Goal: Information Seeking & Learning: Learn about a topic

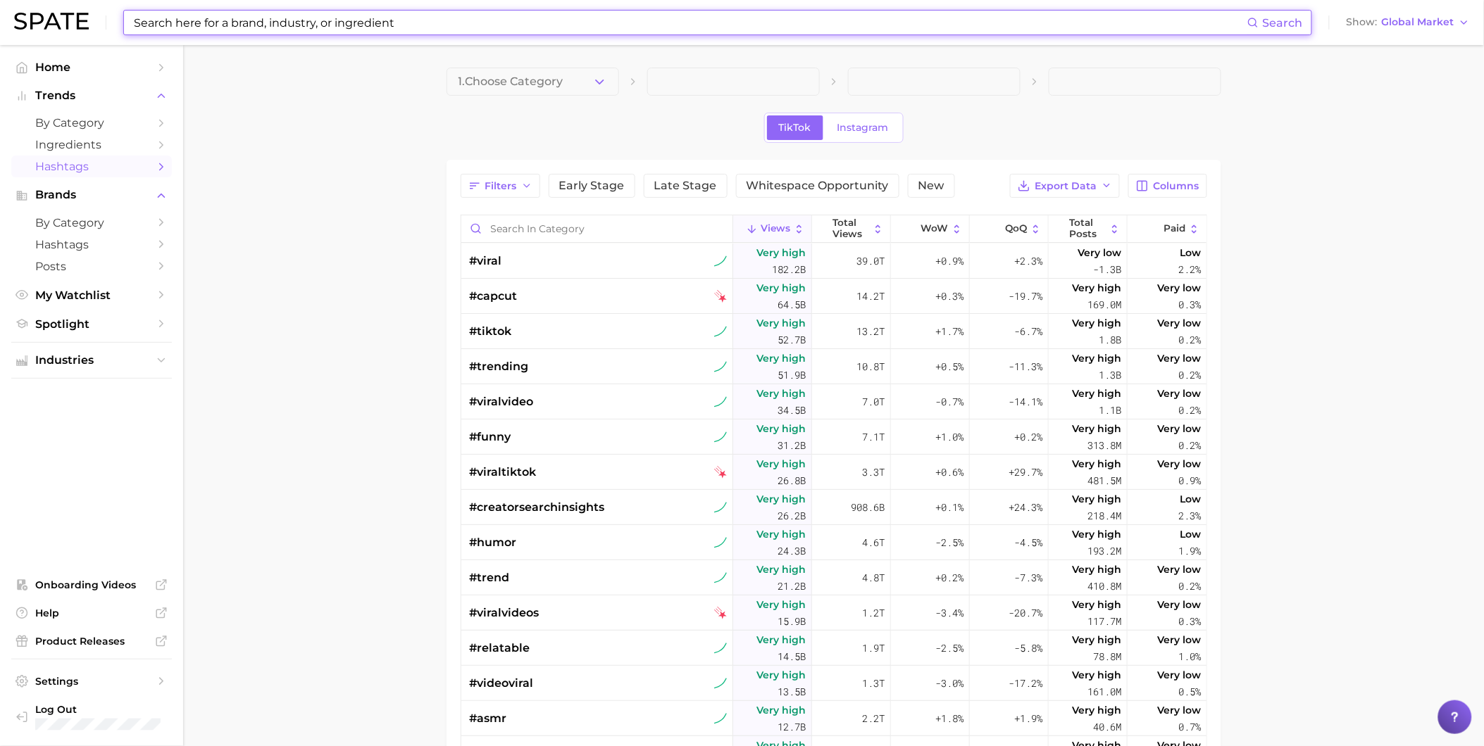
click at [474, 27] on input at bounding box center [689, 23] width 1115 height 24
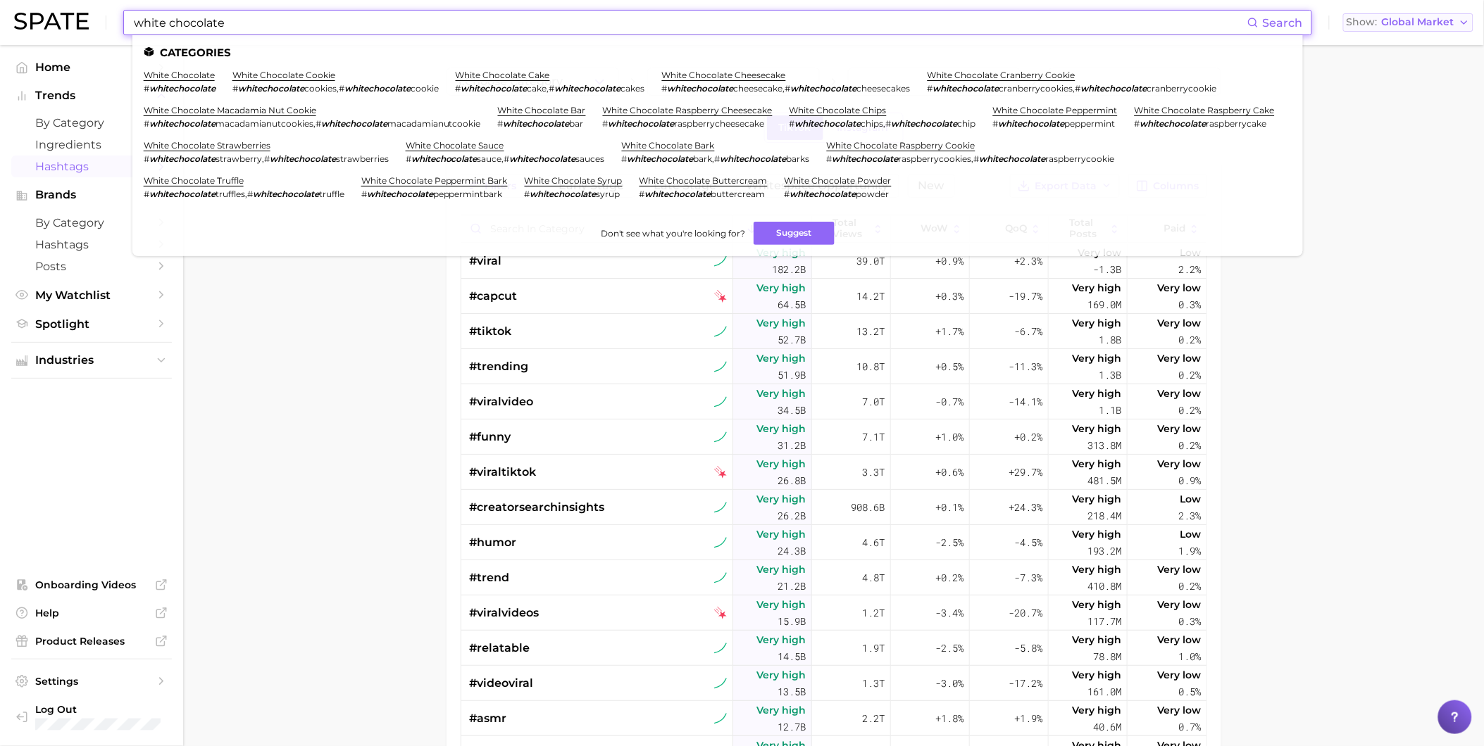
type input "white chocolate"
click at [1437, 21] on span "Global Market" at bounding box center [1418, 22] width 73 height 8
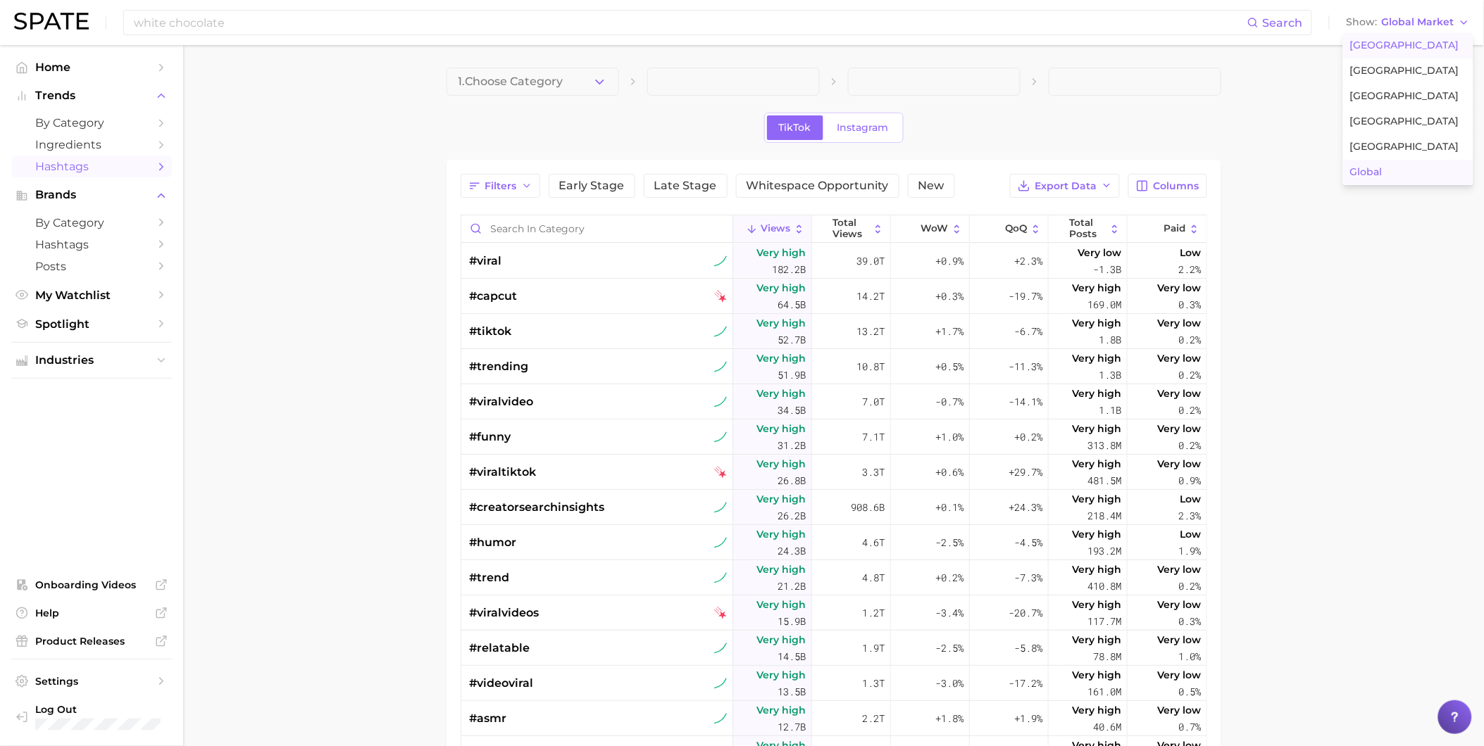
click at [1396, 51] on span "United States" at bounding box center [1404, 45] width 109 height 12
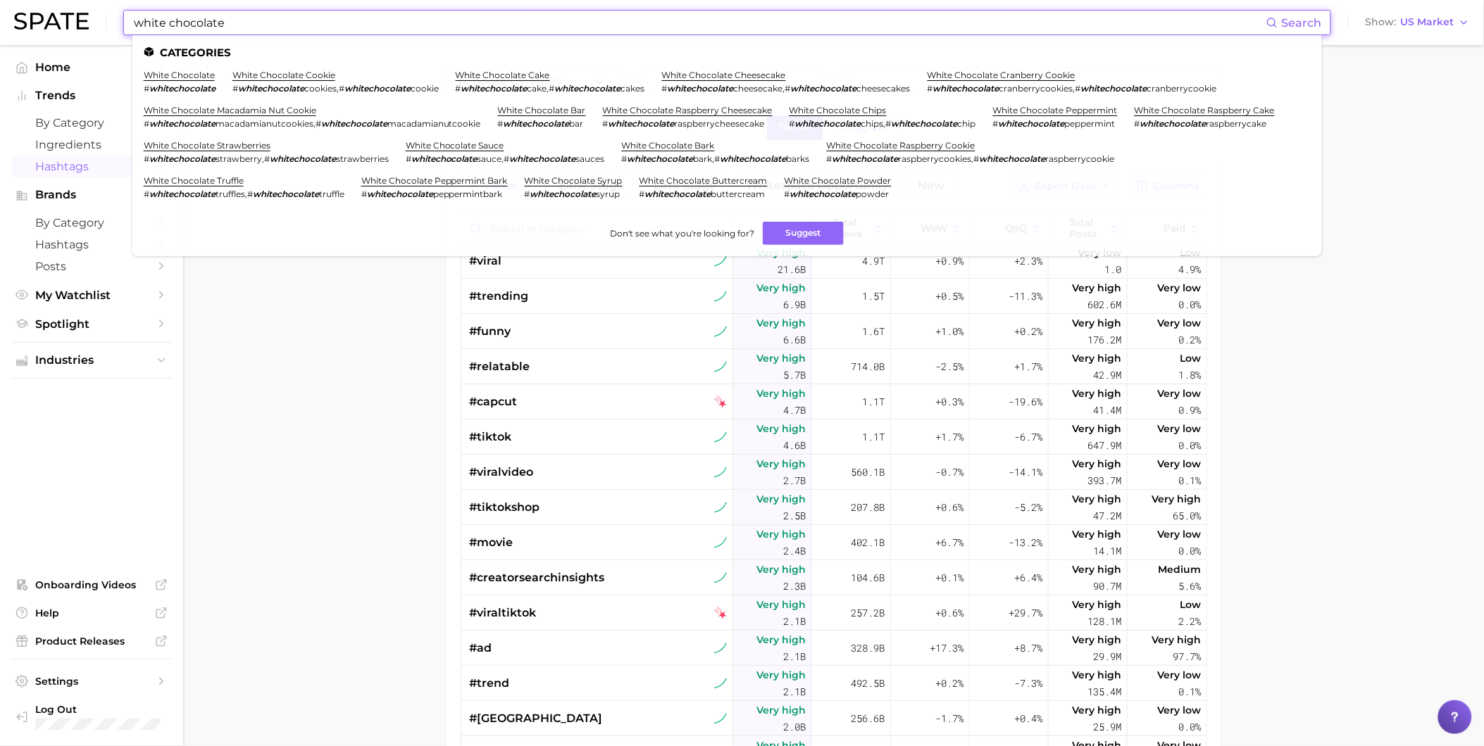
click at [594, 16] on input "white chocolate" at bounding box center [699, 23] width 1134 height 24
click at [206, 73] on link "white chocolate" at bounding box center [179, 75] width 71 height 11
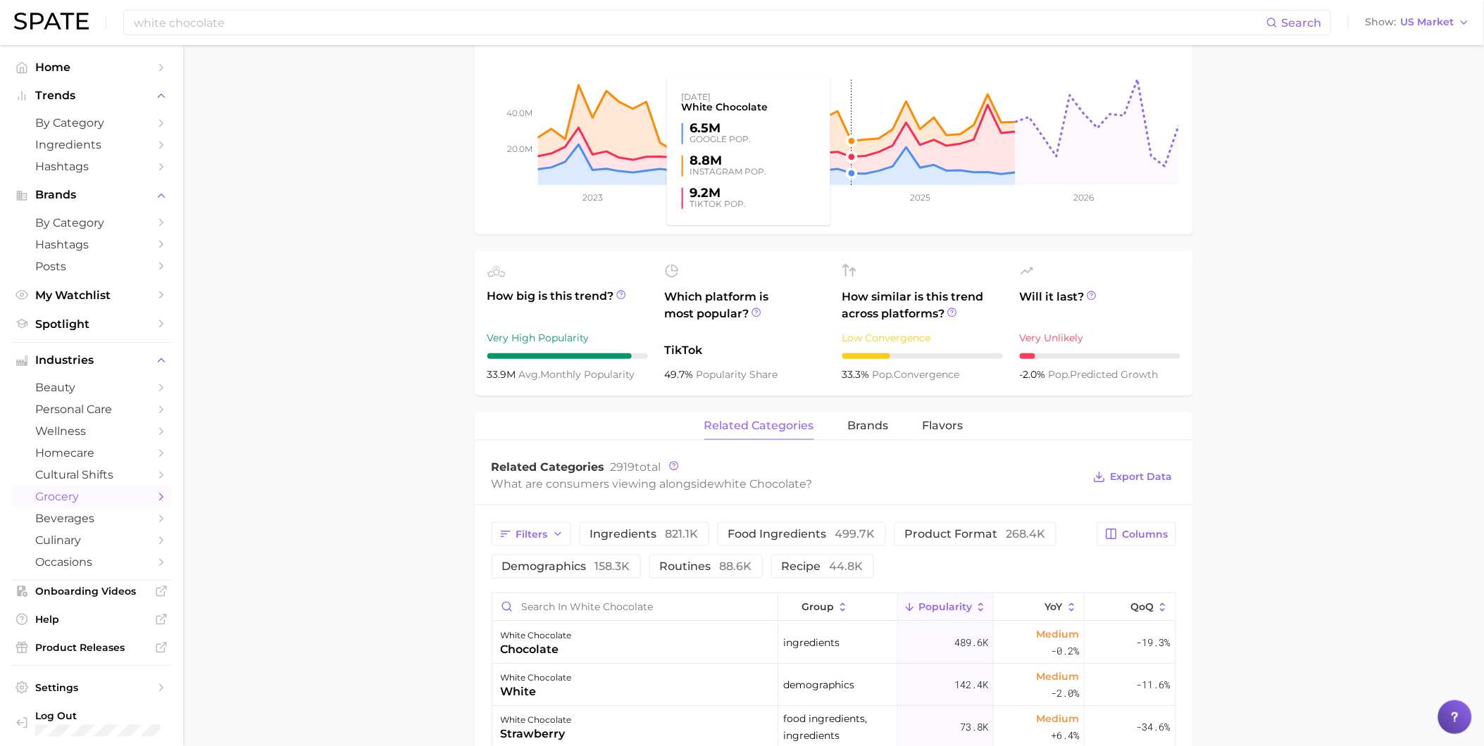
scroll to position [547, 0]
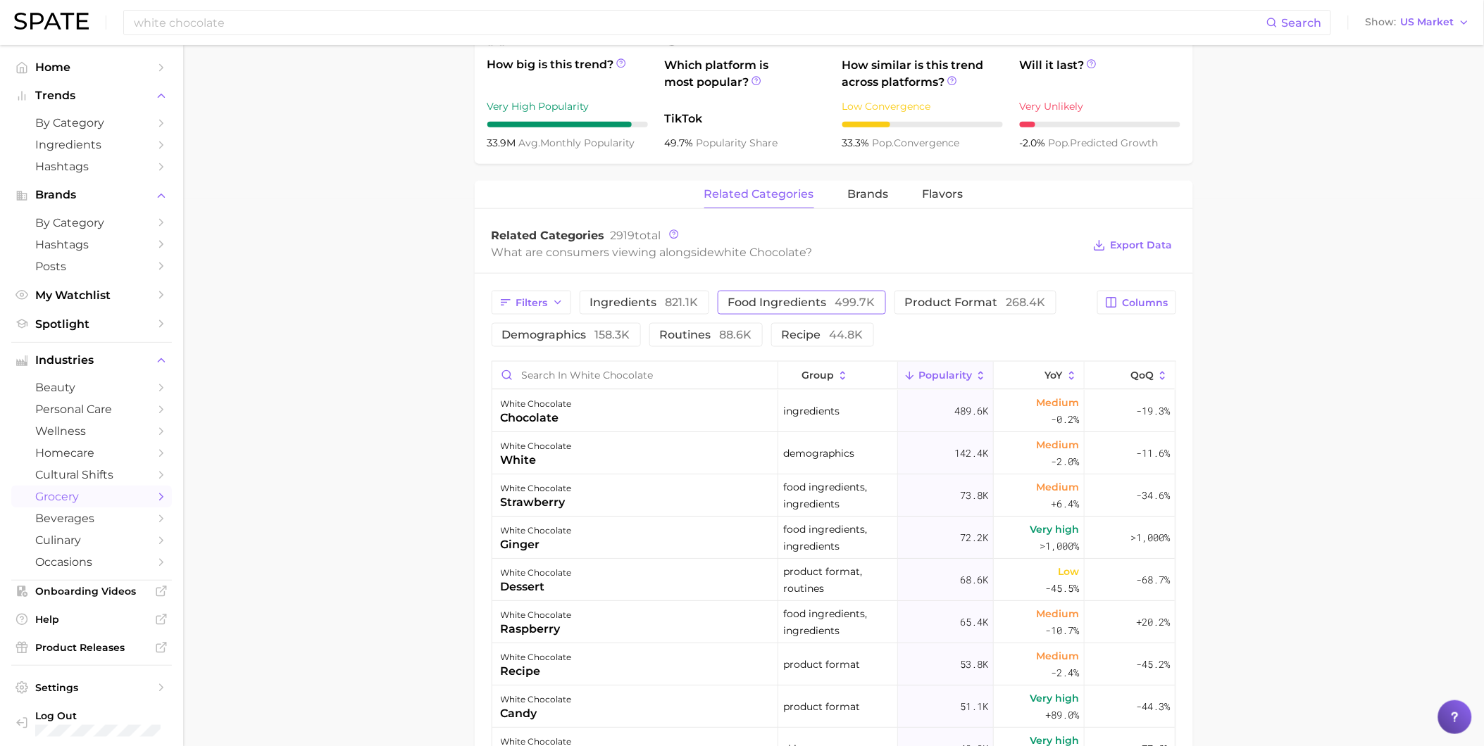
click at [752, 308] on span "food ingredients 499.7k" at bounding box center [801, 302] width 147 height 11
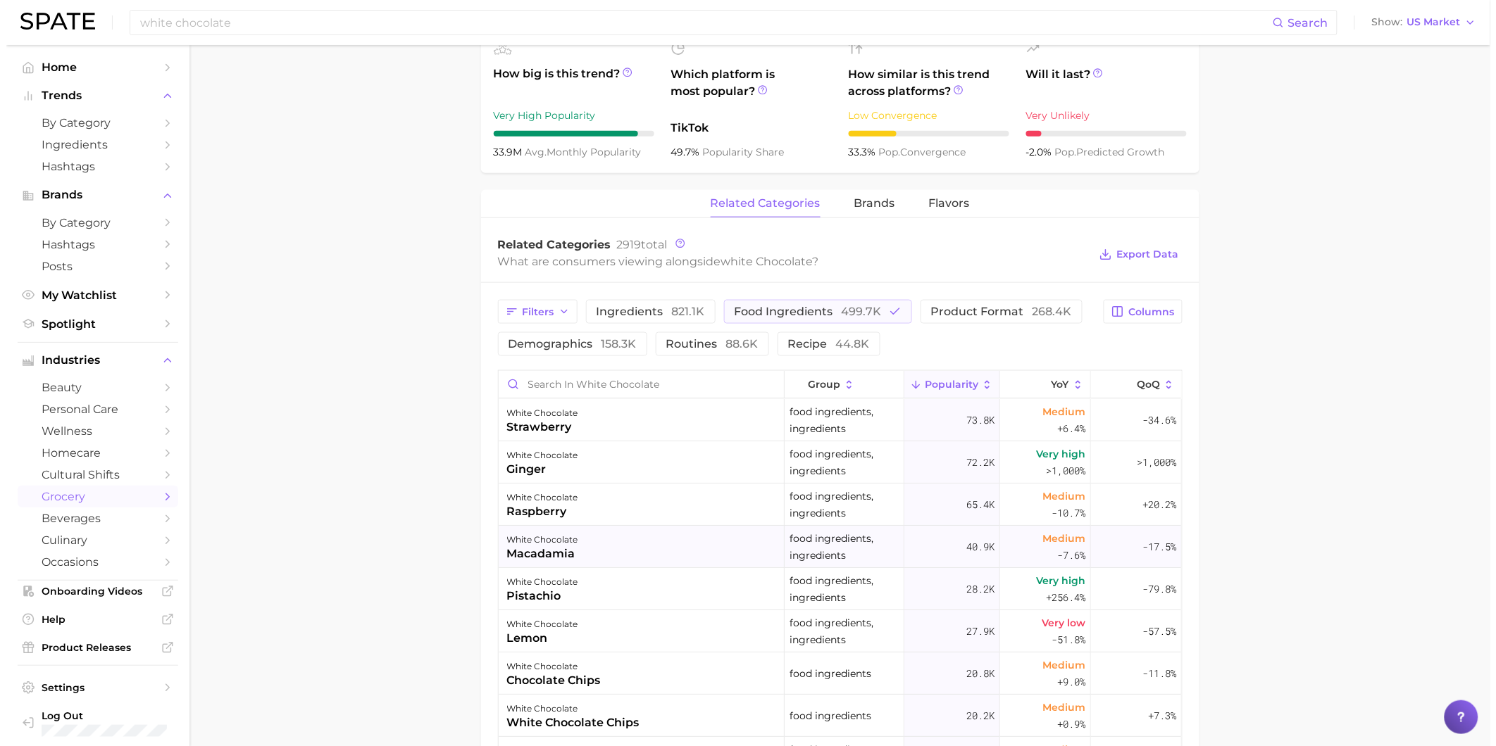
scroll to position [625, 0]
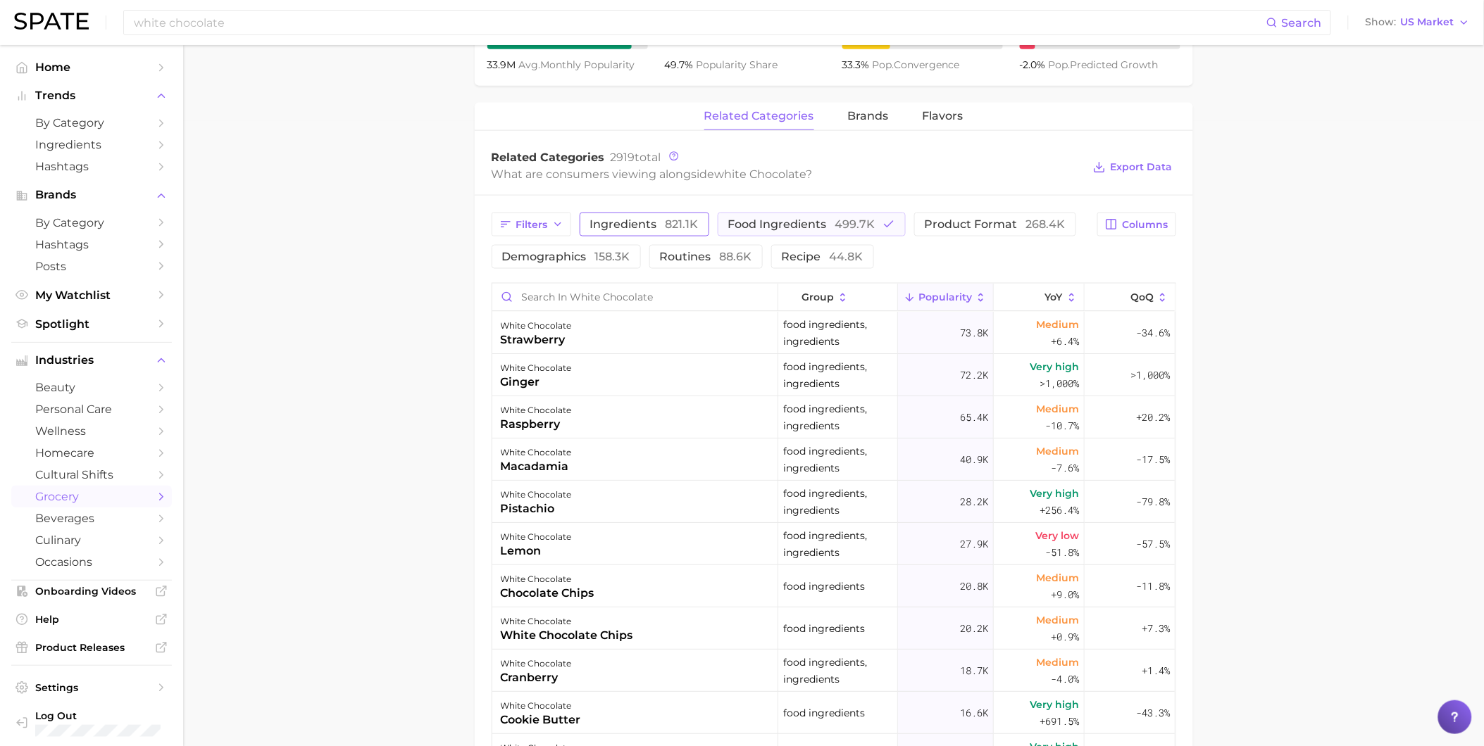
click at [645, 215] on button "ingredients 821.1k" at bounding box center [645, 225] width 130 height 24
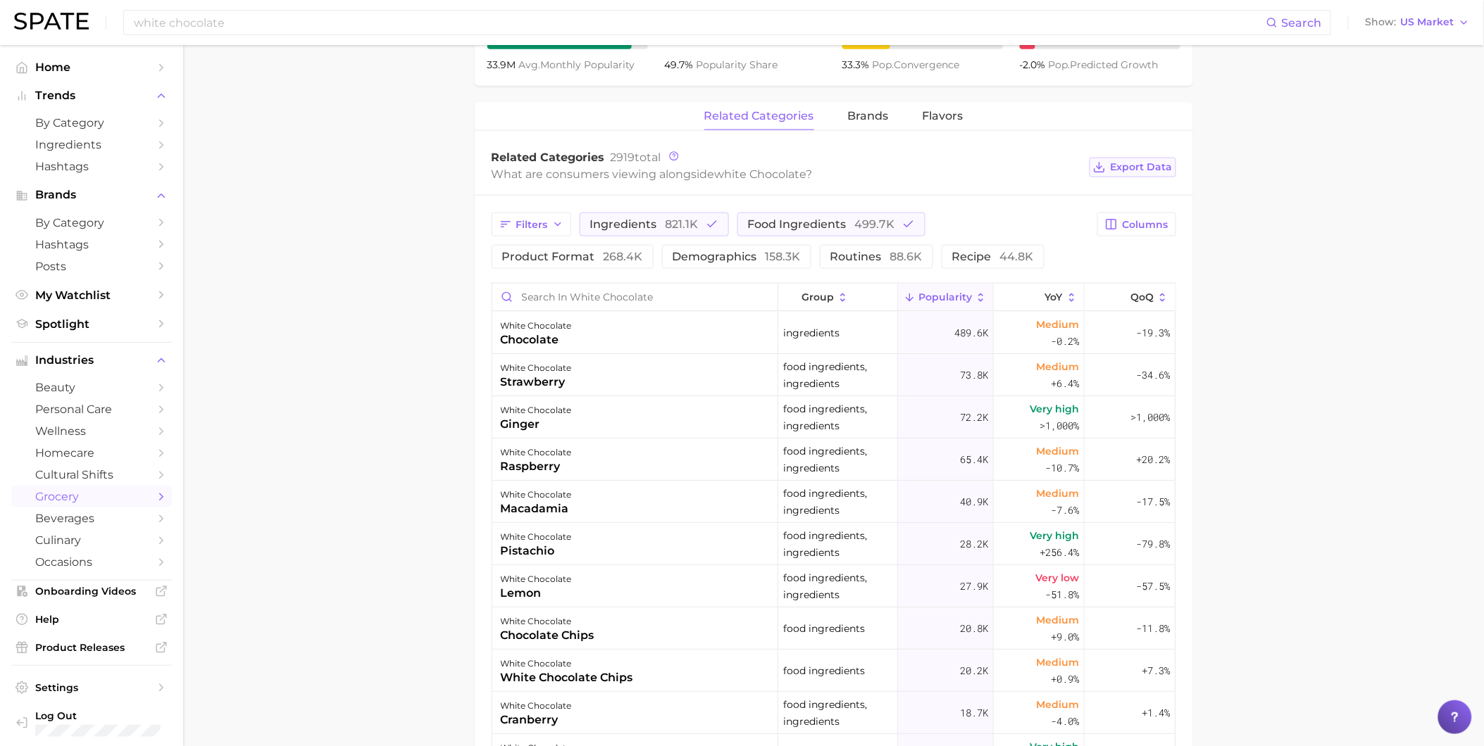
click at [1151, 173] on span "Export Data" at bounding box center [1141, 167] width 62 height 12
click at [579, 289] on input "Search in white chocolate" at bounding box center [634, 297] width 285 height 27
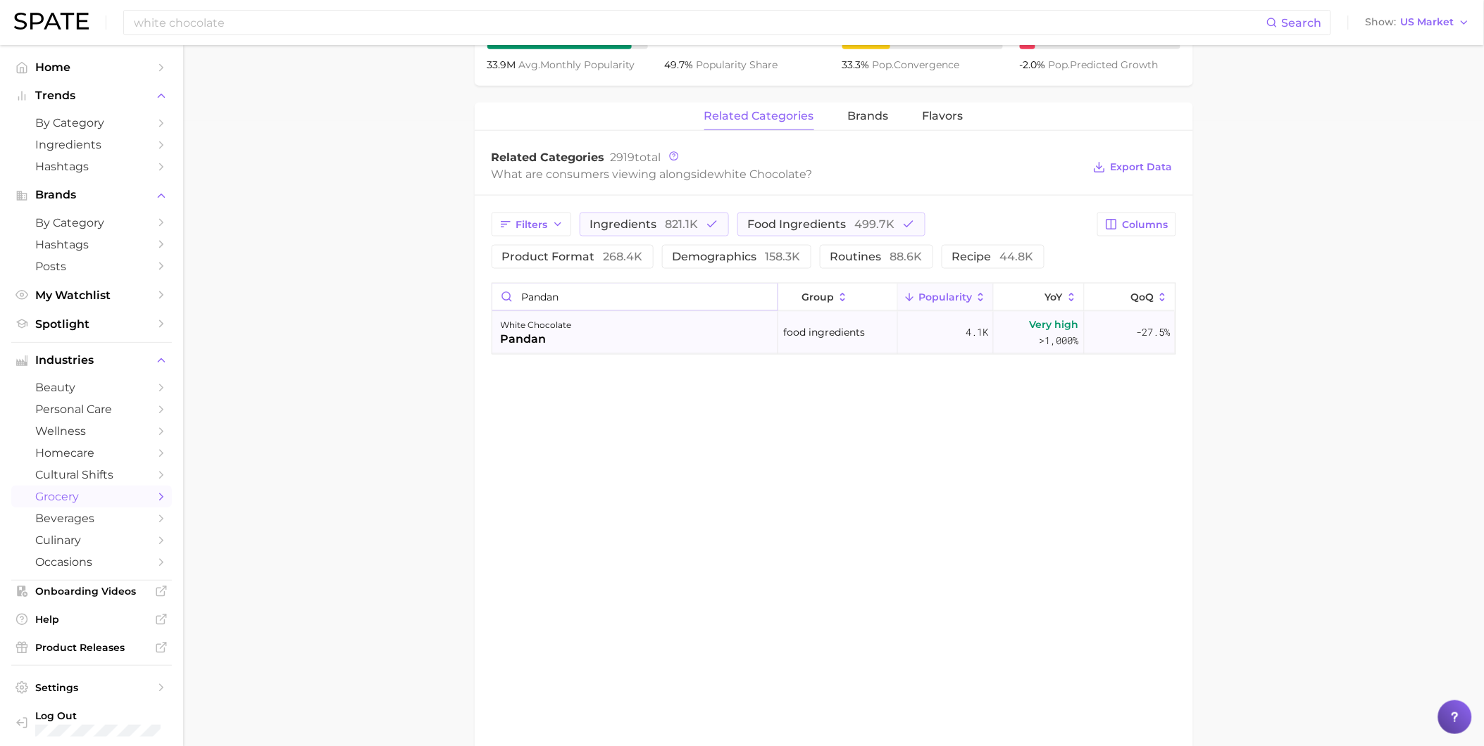
type input "pandan"
click at [709, 337] on div "white chocolate pandan" at bounding box center [635, 333] width 286 height 42
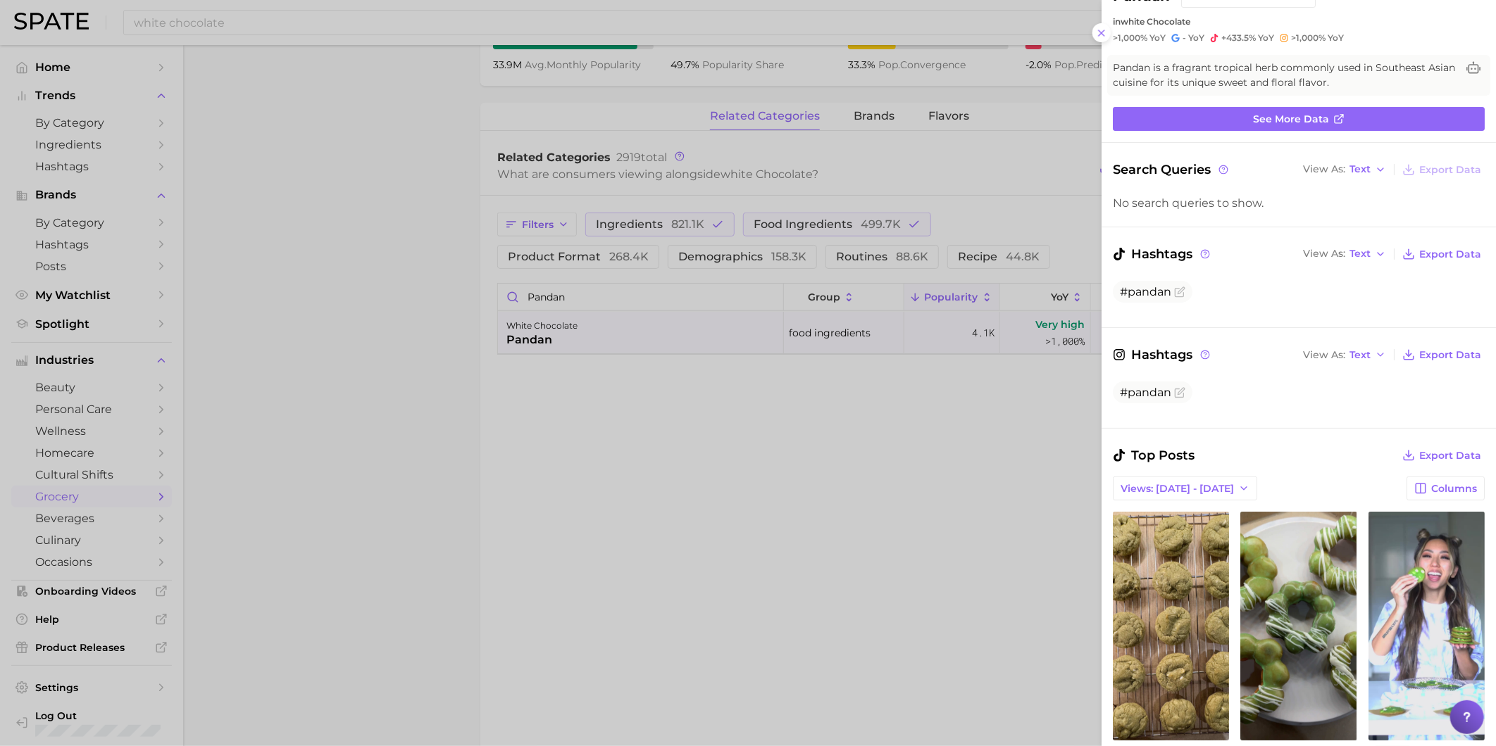
scroll to position [313, 0]
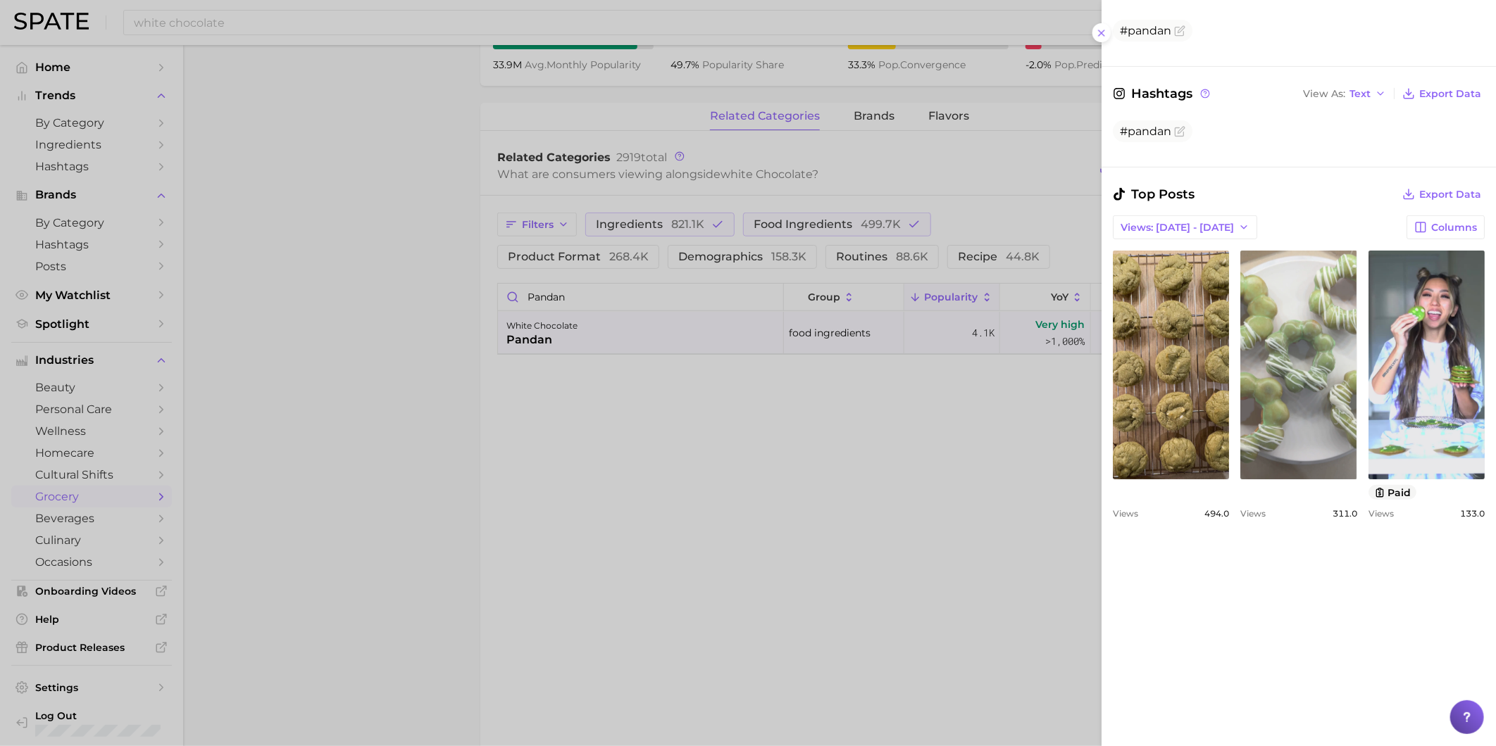
click at [1356, 406] on link "view post on TikTok" at bounding box center [1298, 365] width 116 height 229
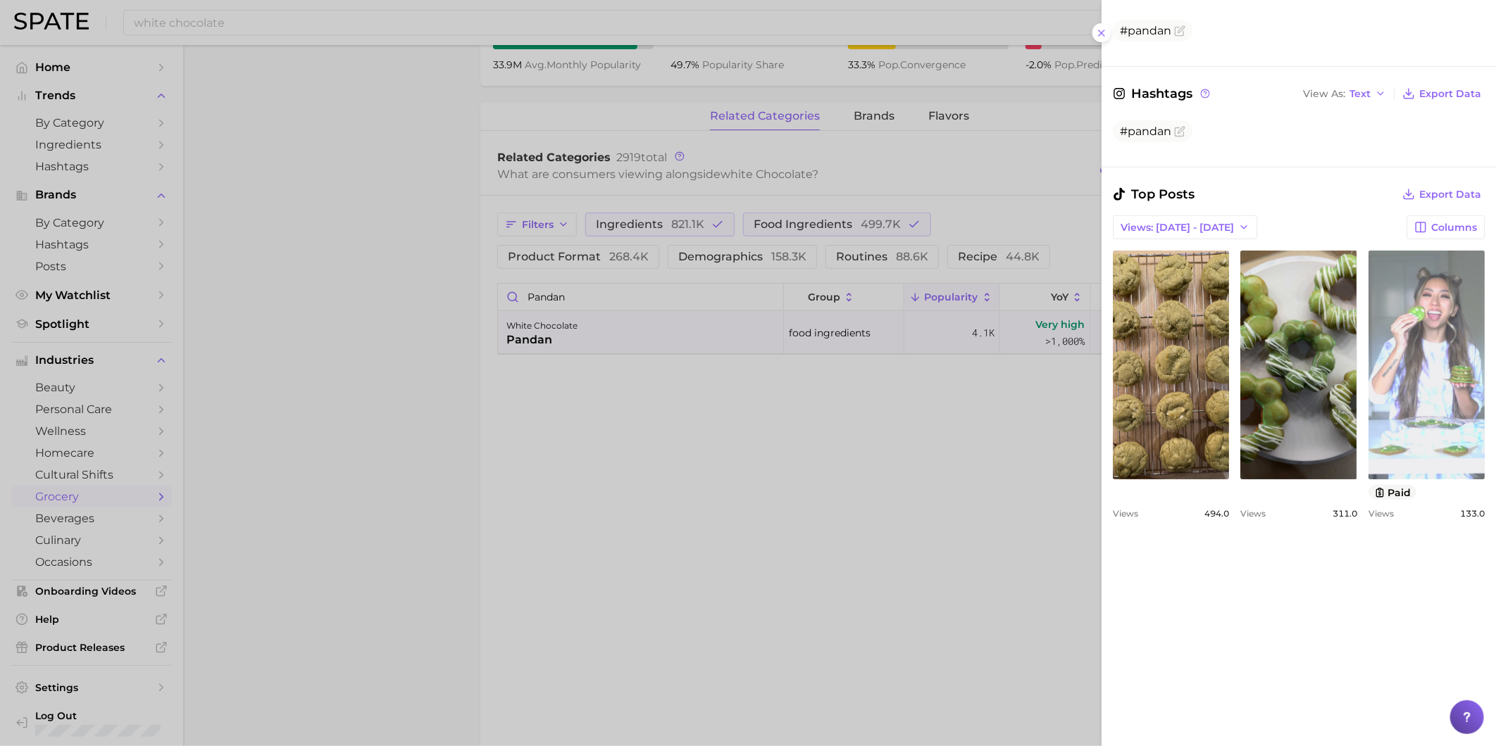
click at [1368, 480] on link "view post on TikTok" at bounding box center [1426, 365] width 116 height 229
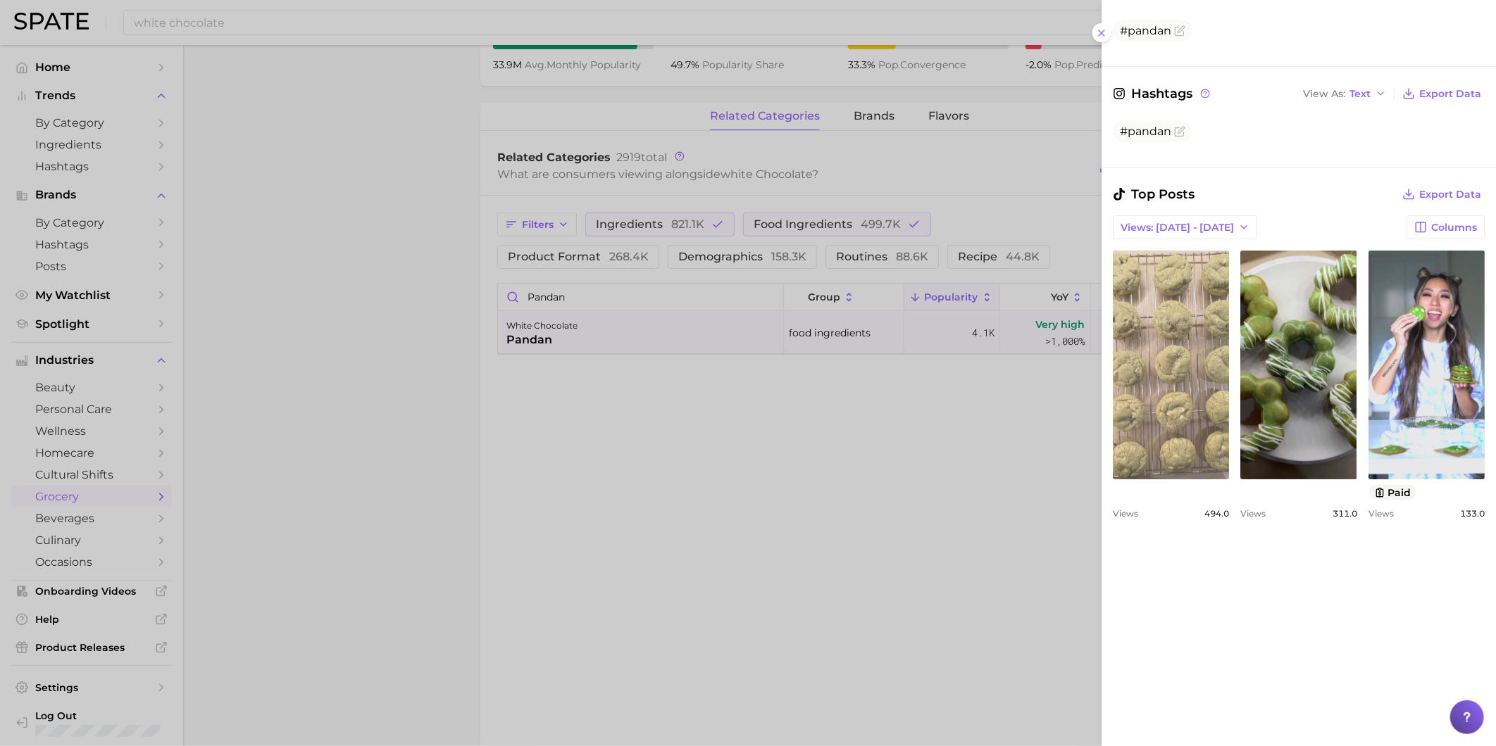
click at [1204, 376] on link "view post on TikTok" at bounding box center [1171, 365] width 116 height 229
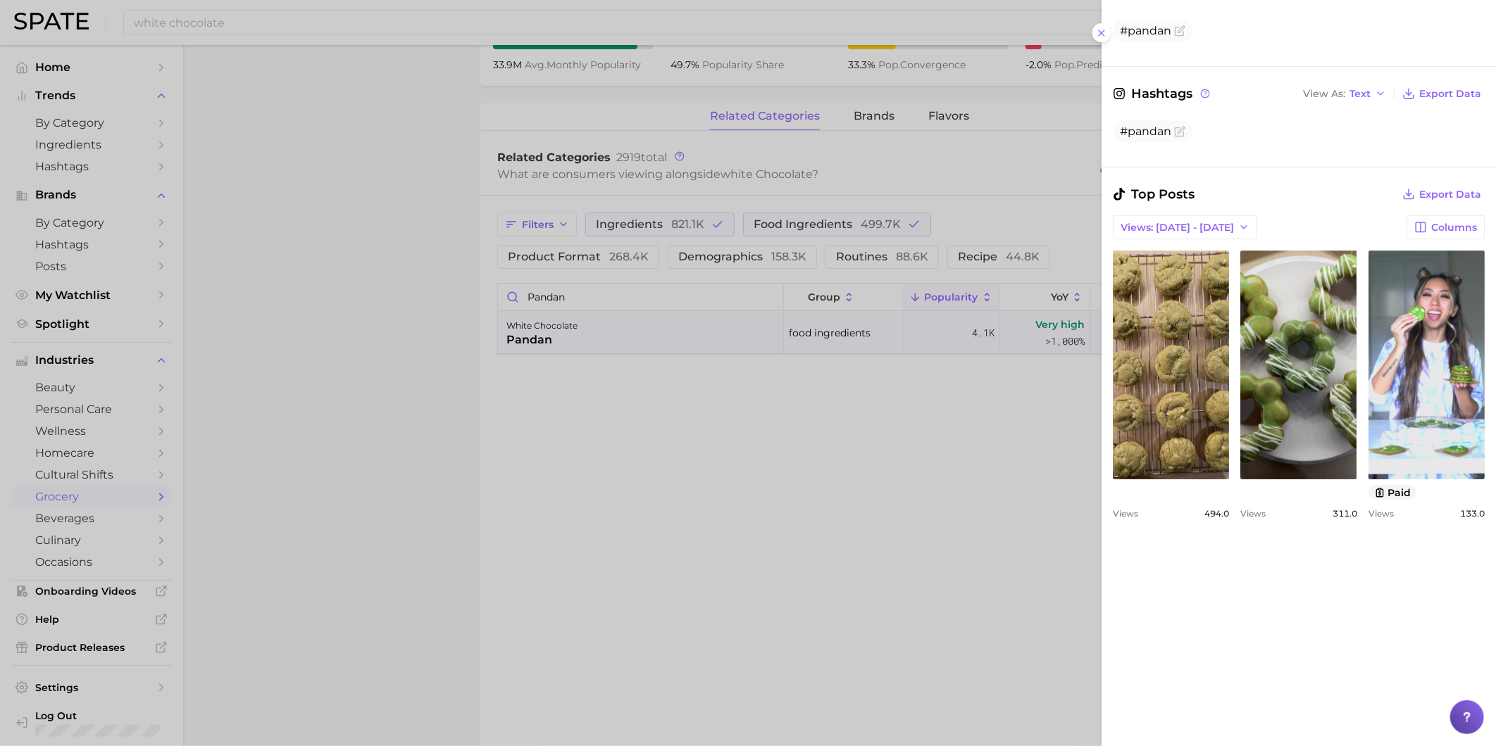
click at [915, 487] on div at bounding box center [748, 373] width 1496 height 746
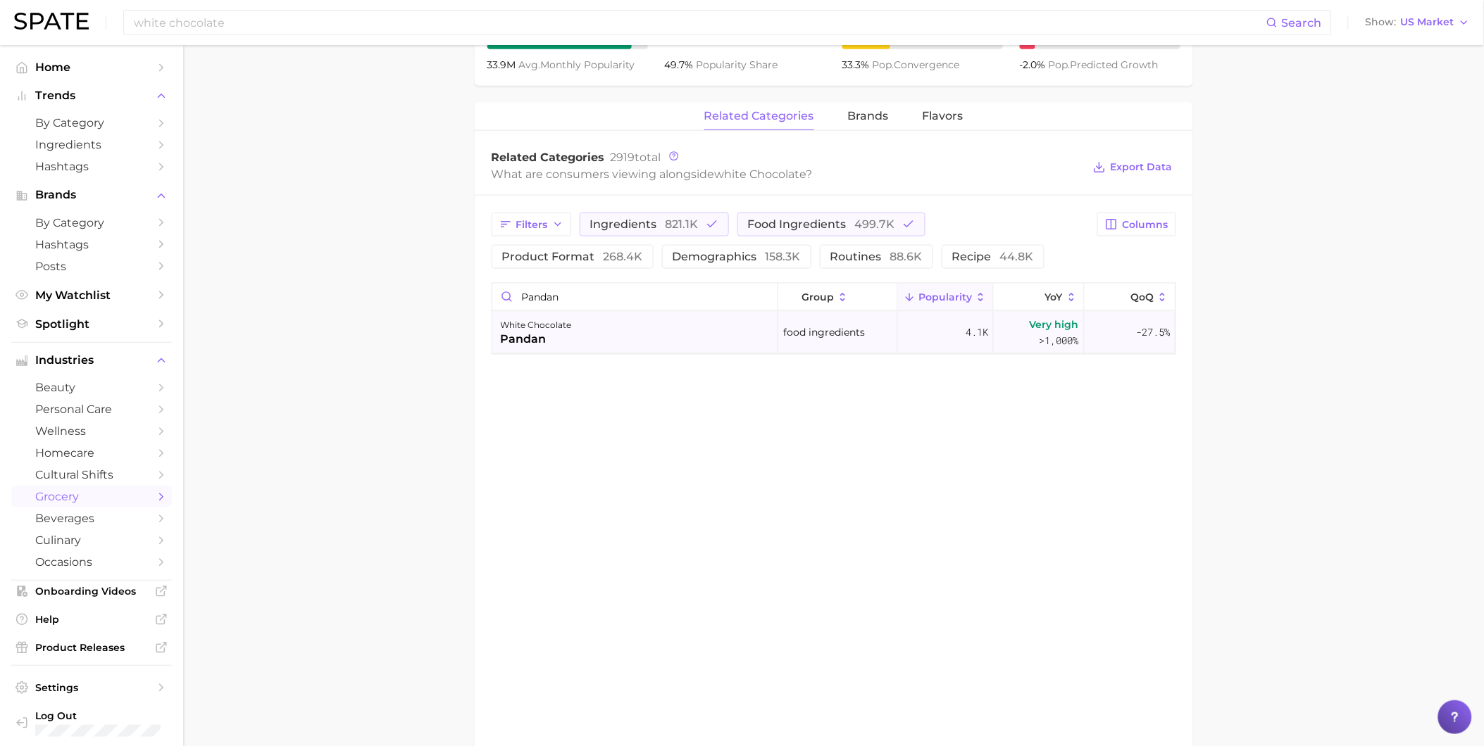
click at [656, 334] on div "white chocolate pandan" at bounding box center [635, 333] width 286 height 42
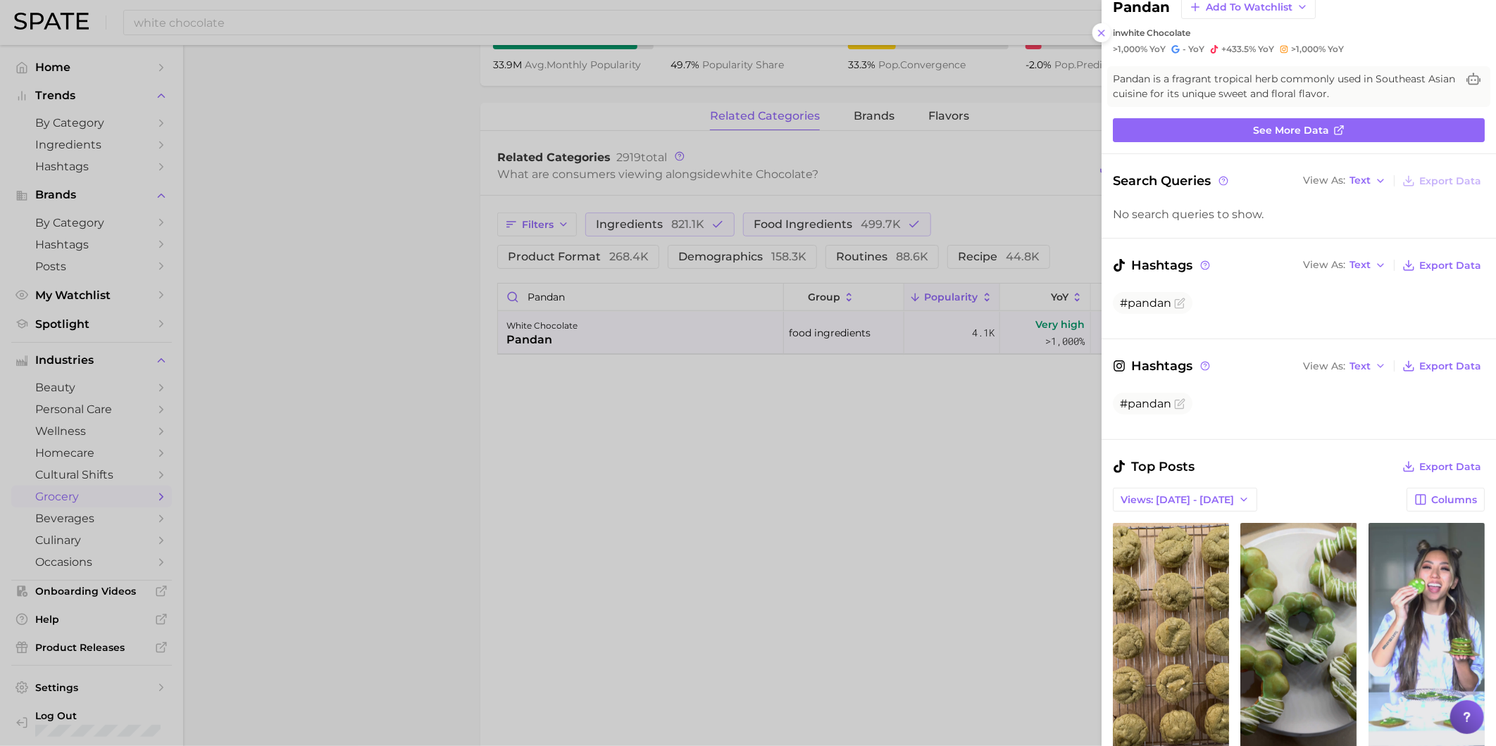
scroll to position [156, 0]
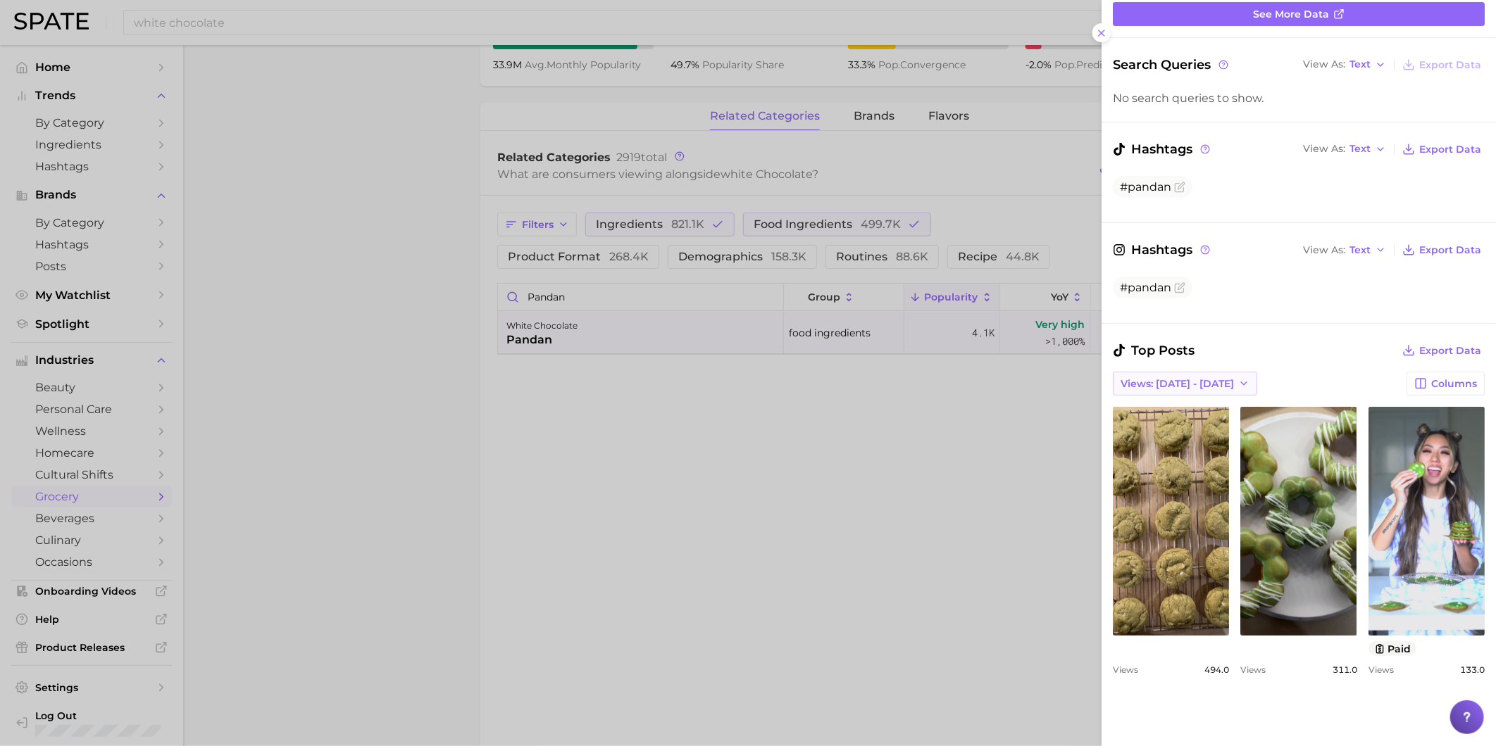
click at [1200, 390] on button "Views: Sep 21 - 28" at bounding box center [1185, 384] width 144 height 24
click at [1197, 434] on button "Total Views" at bounding box center [1190, 435] width 155 height 25
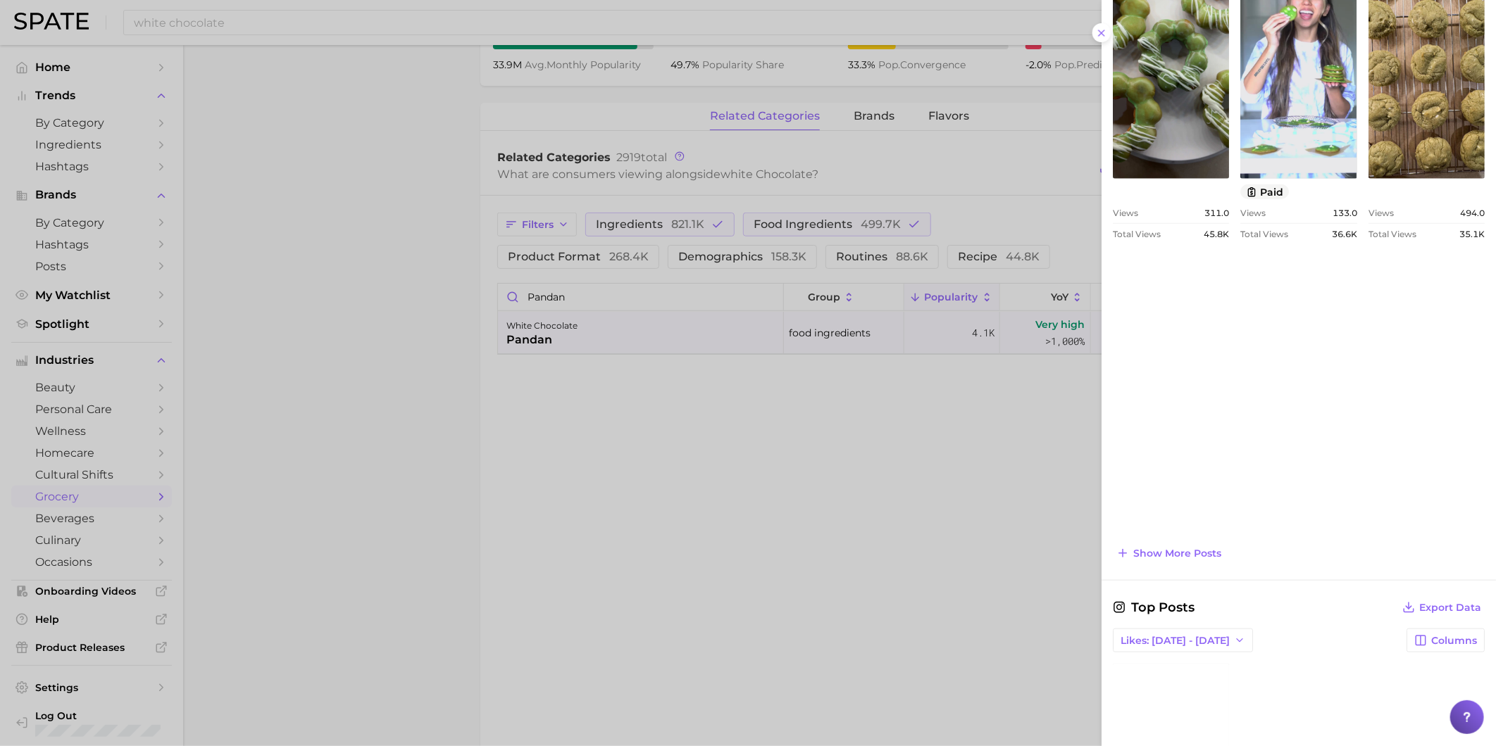
scroll to position [625, 0]
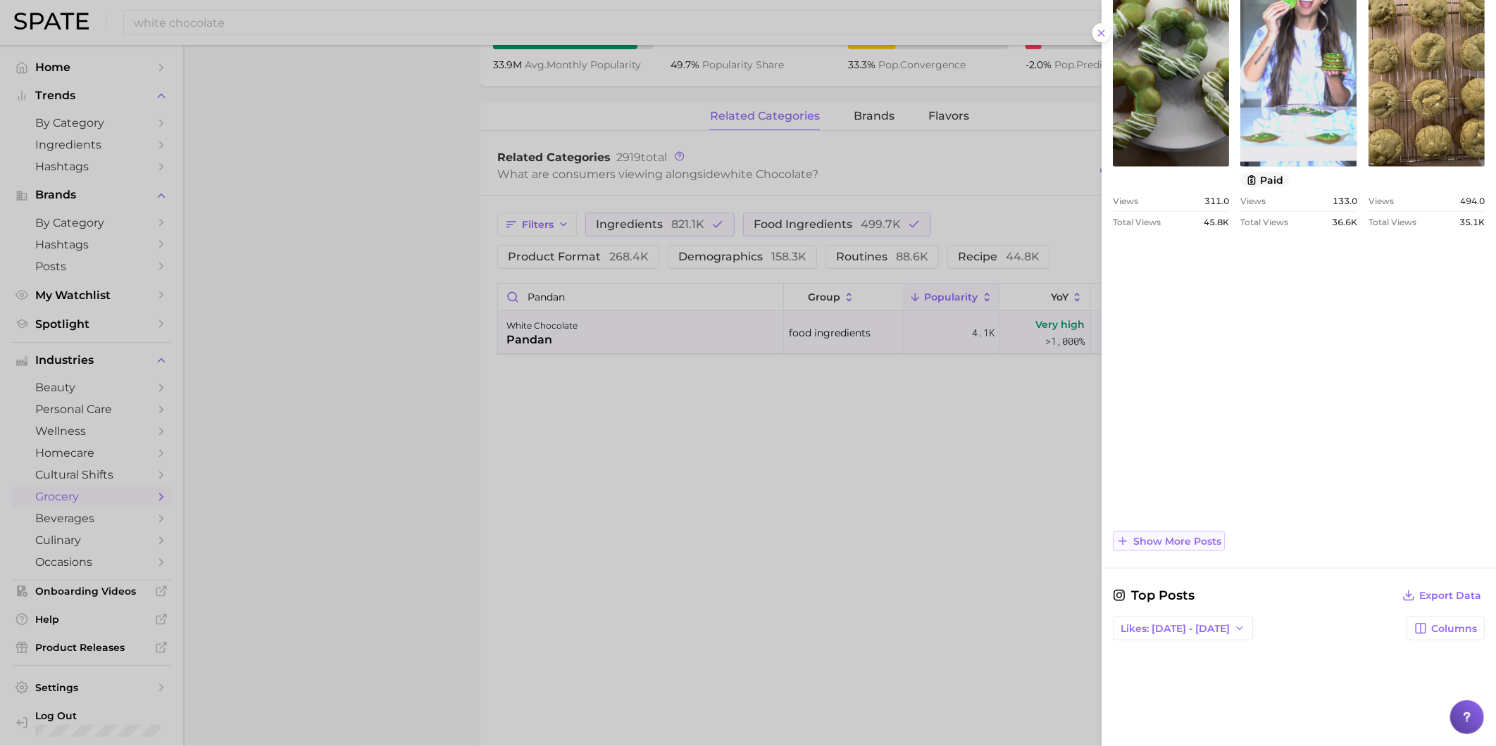
click at [1215, 540] on span "Show more posts" at bounding box center [1177, 542] width 88 height 12
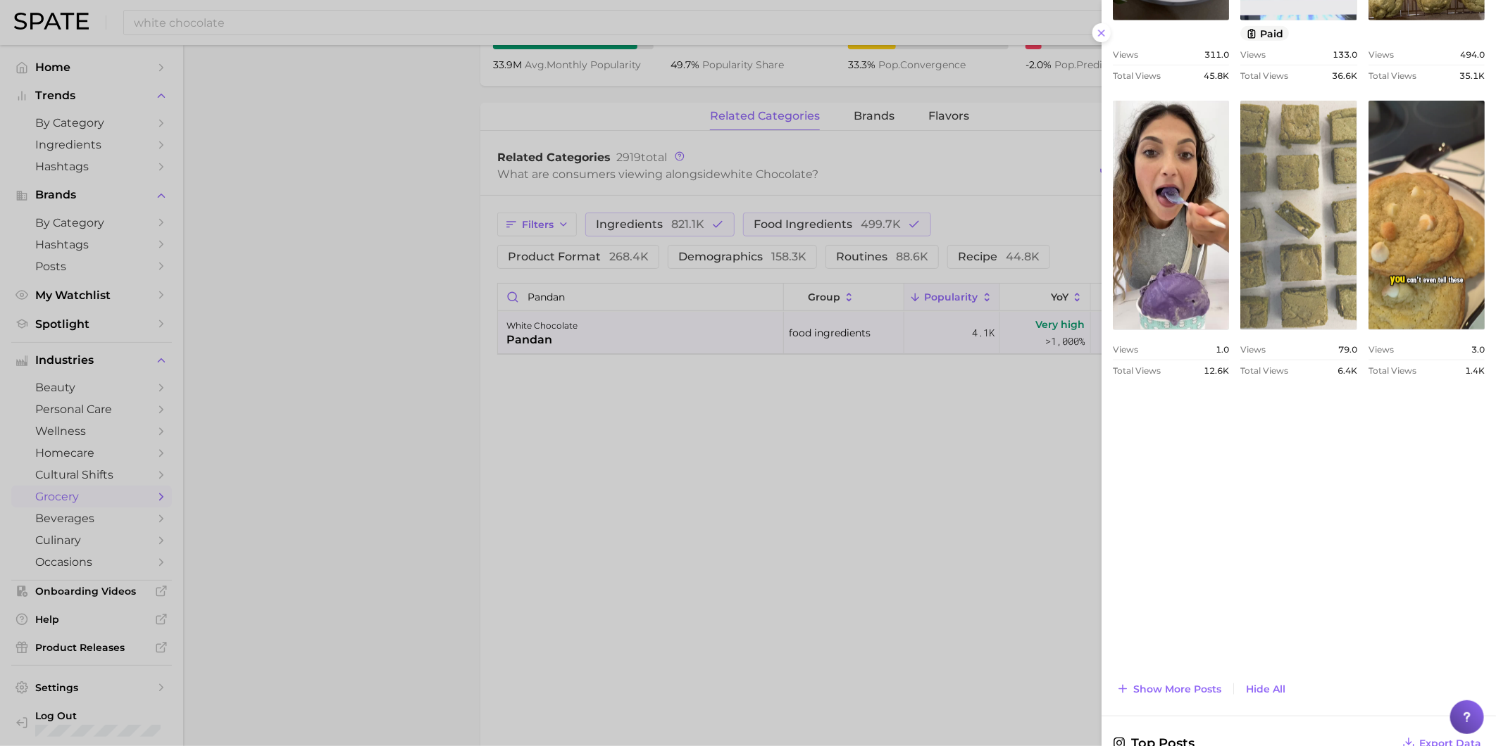
scroll to position [782, 0]
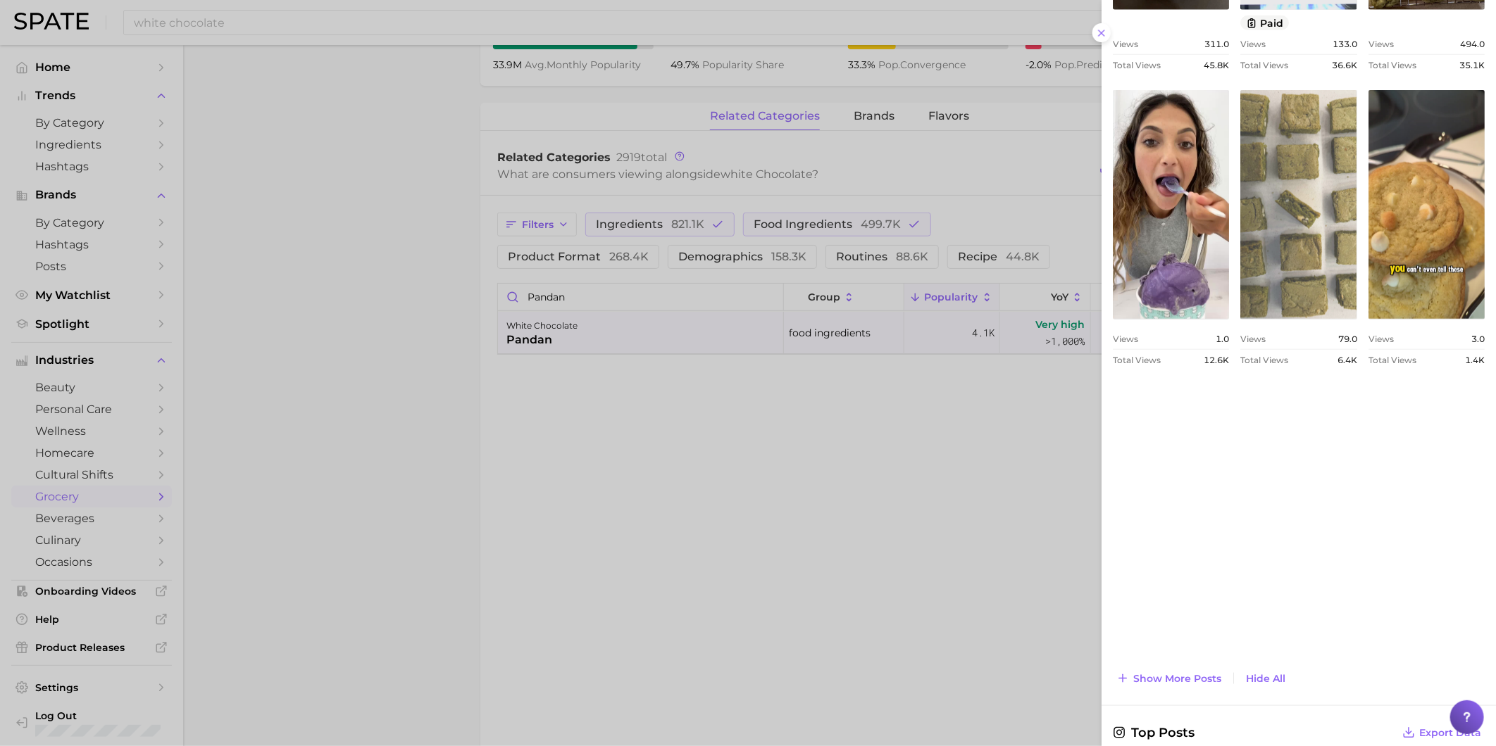
click at [1240, 319] on link "view post on TikTok" at bounding box center [1298, 204] width 116 height 229
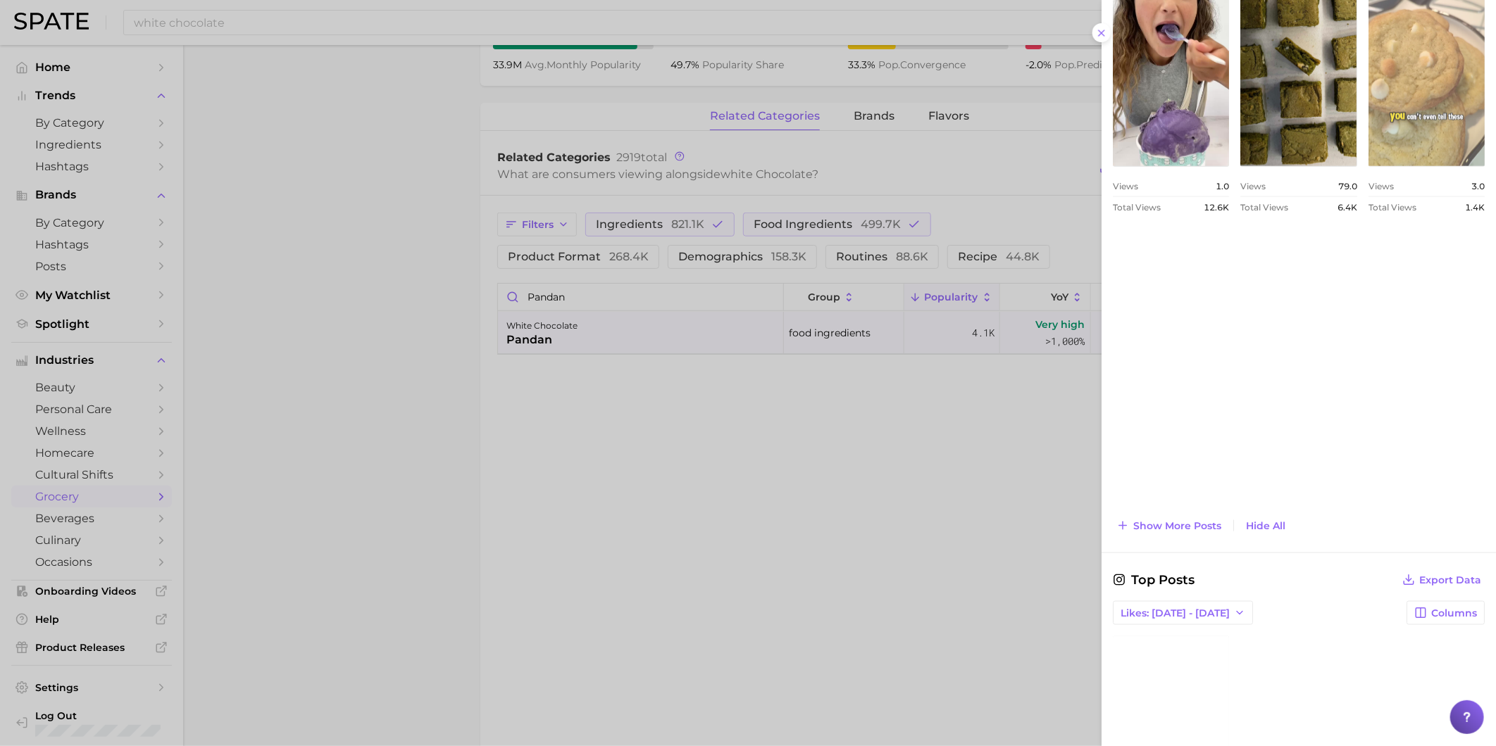
scroll to position [939, 0]
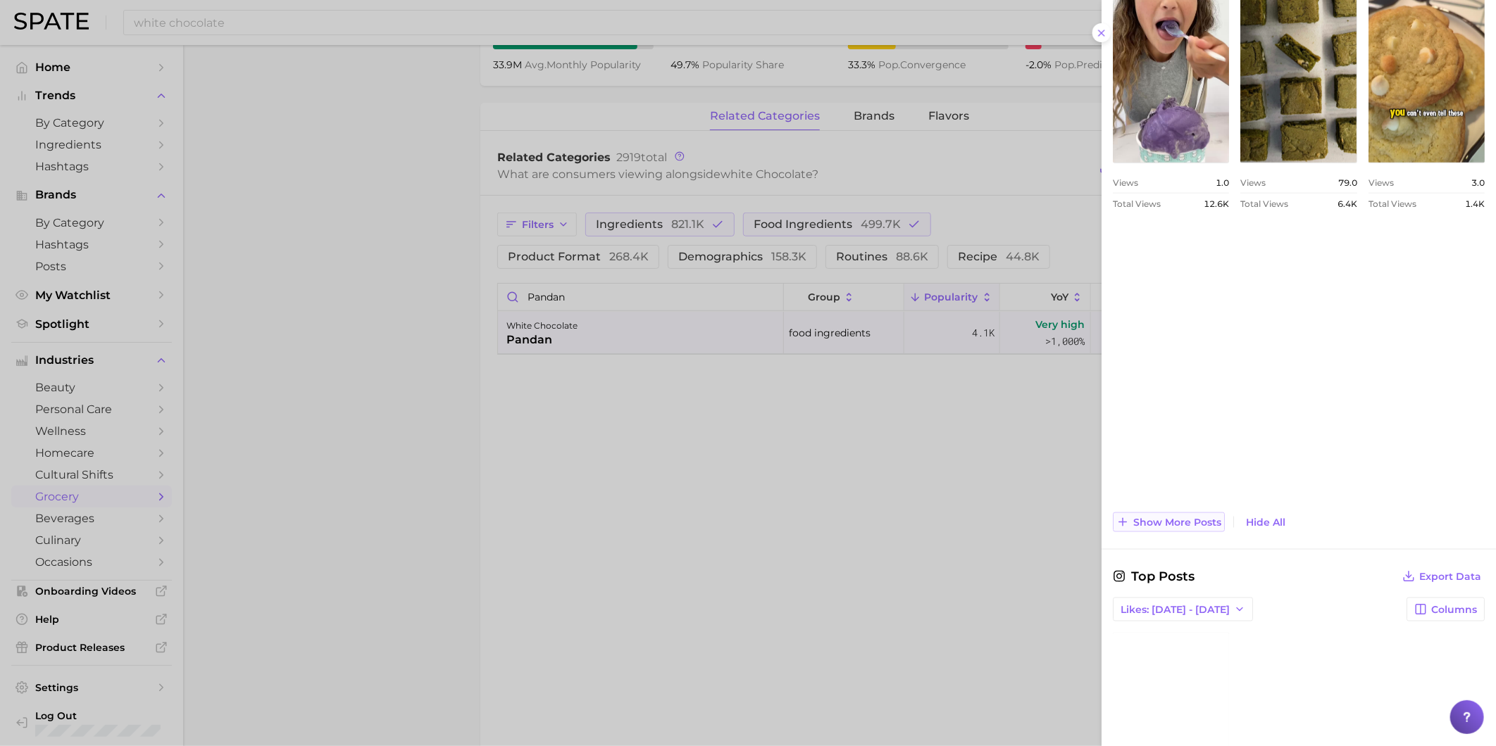
click at [1187, 525] on span "Show more posts" at bounding box center [1177, 523] width 88 height 12
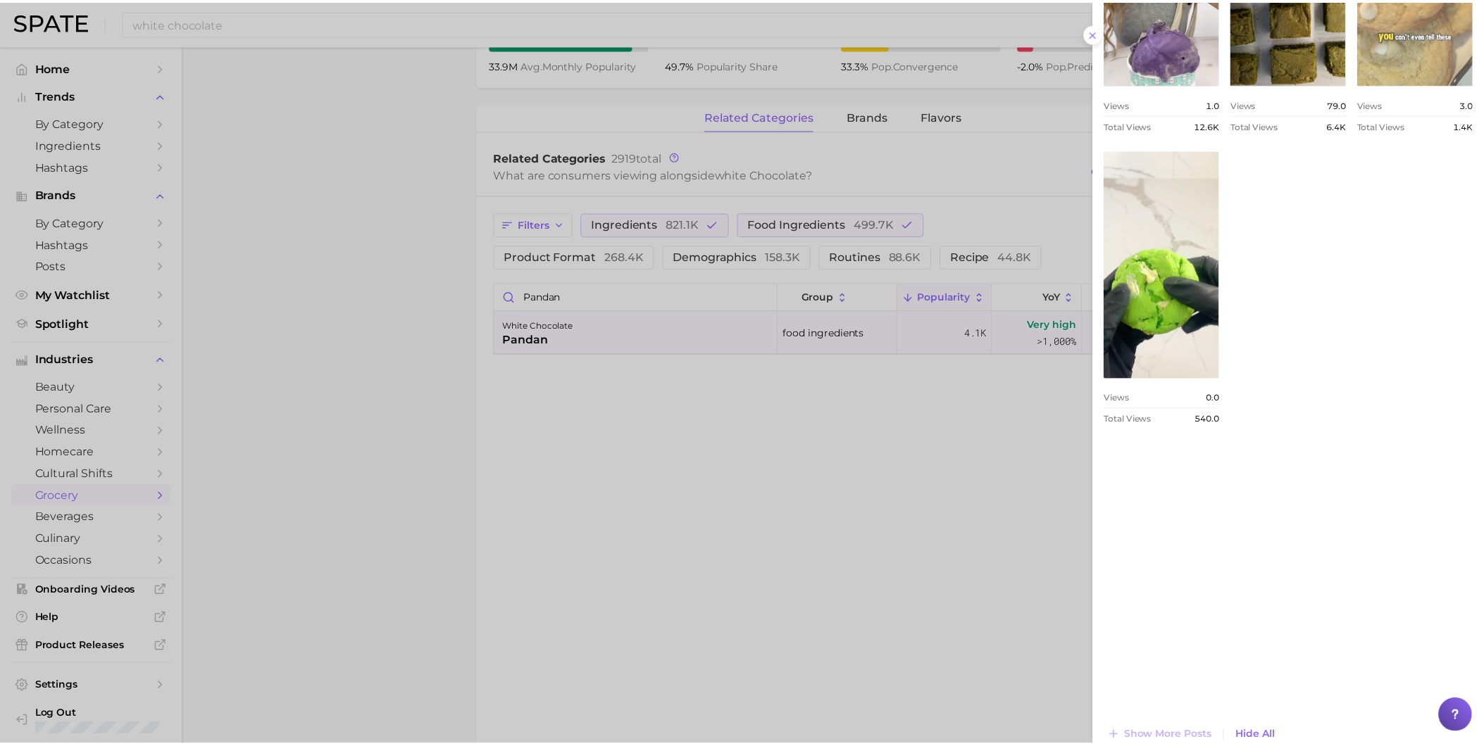
scroll to position [1017, 0]
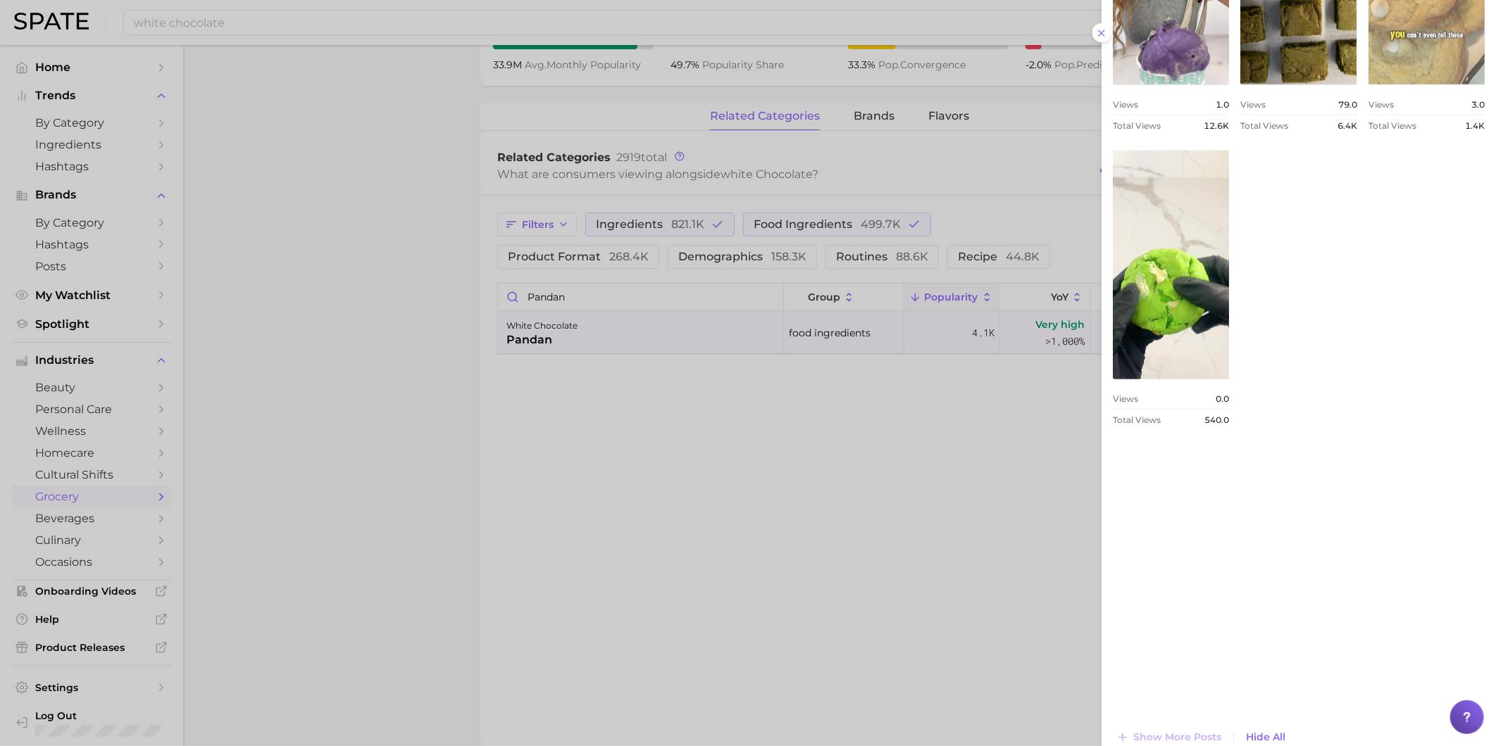
click at [270, 23] on div at bounding box center [748, 373] width 1496 height 746
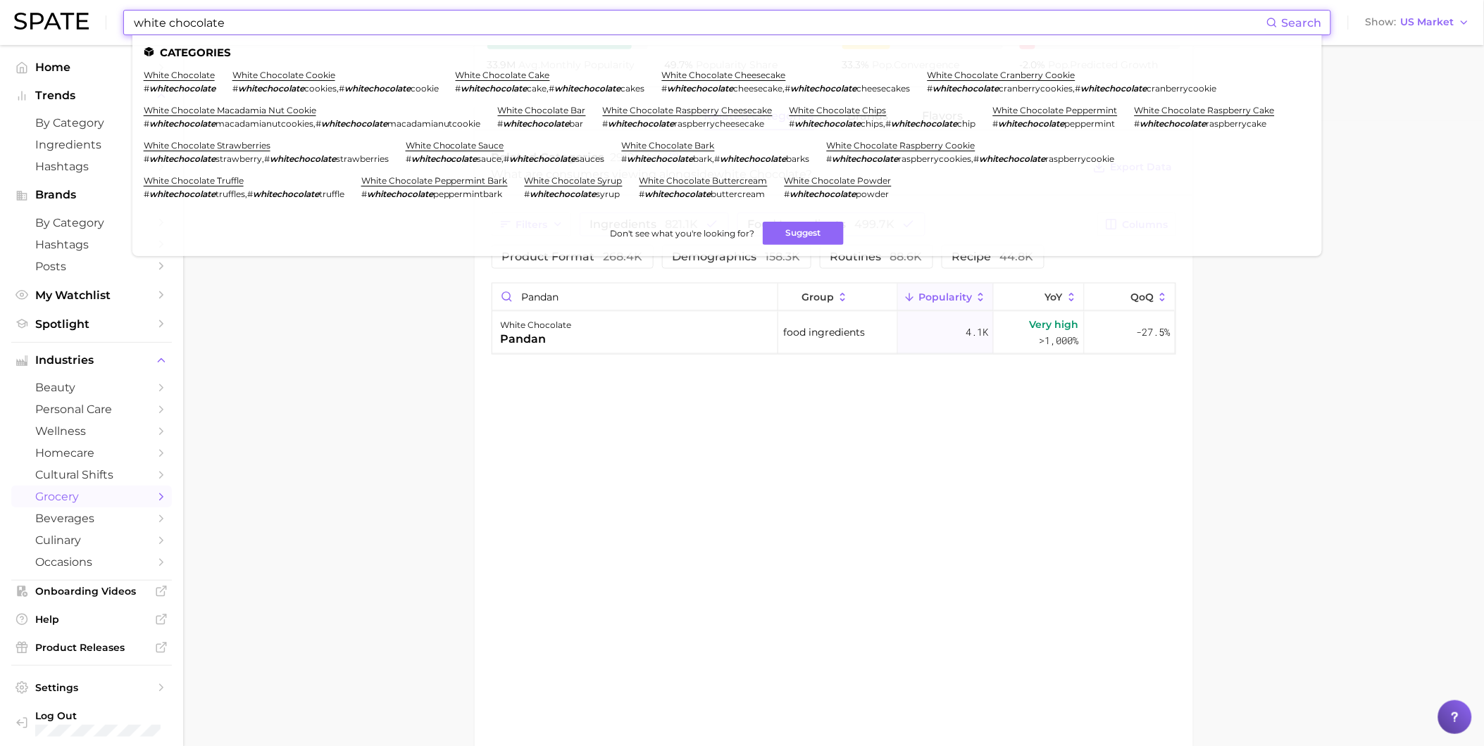
click at [268, 23] on input "white chocolate" at bounding box center [699, 23] width 1134 height 24
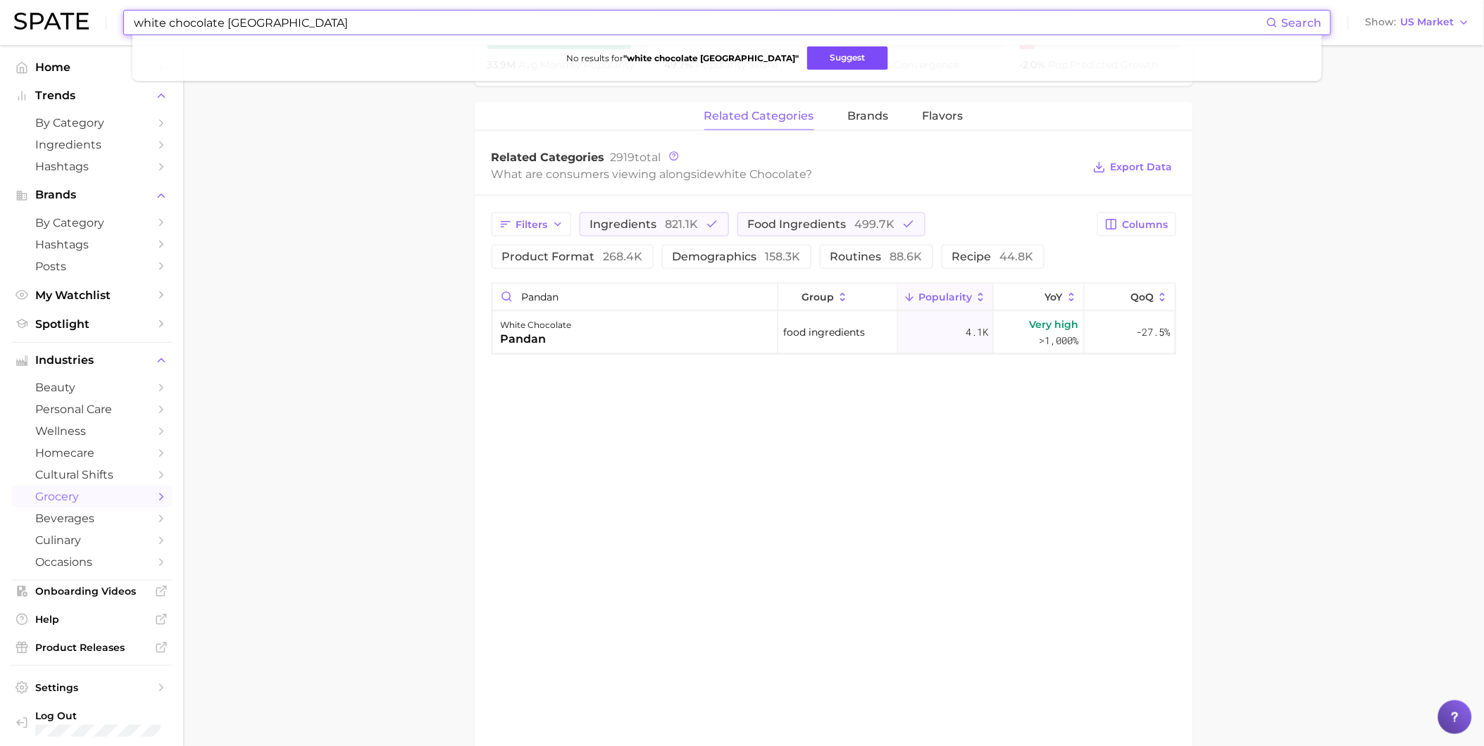
type input "white chocolate milano"
click at [818, 51] on button "Suggest" at bounding box center [847, 57] width 81 height 23
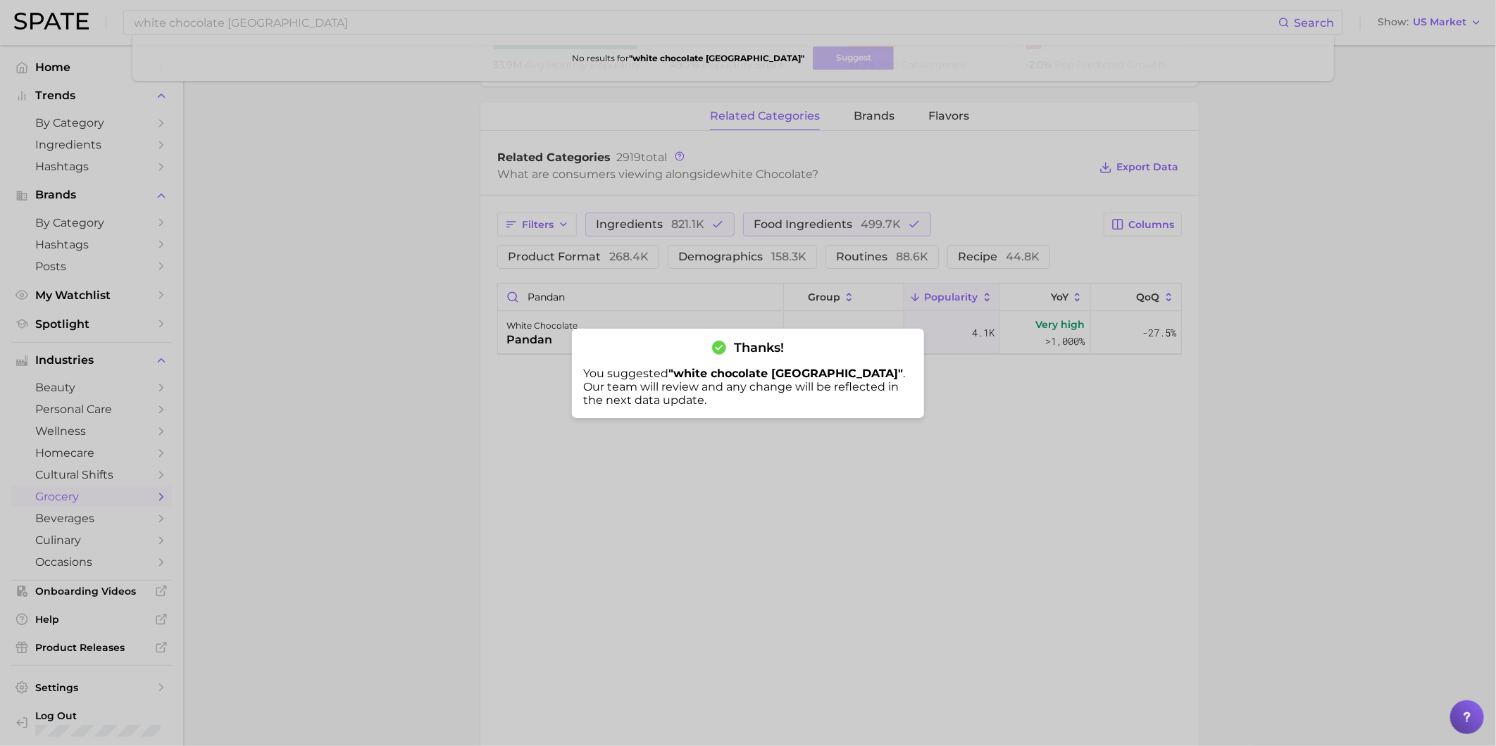
click at [905, 516] on div at bounding box center [748, 373] width 1496 height 746
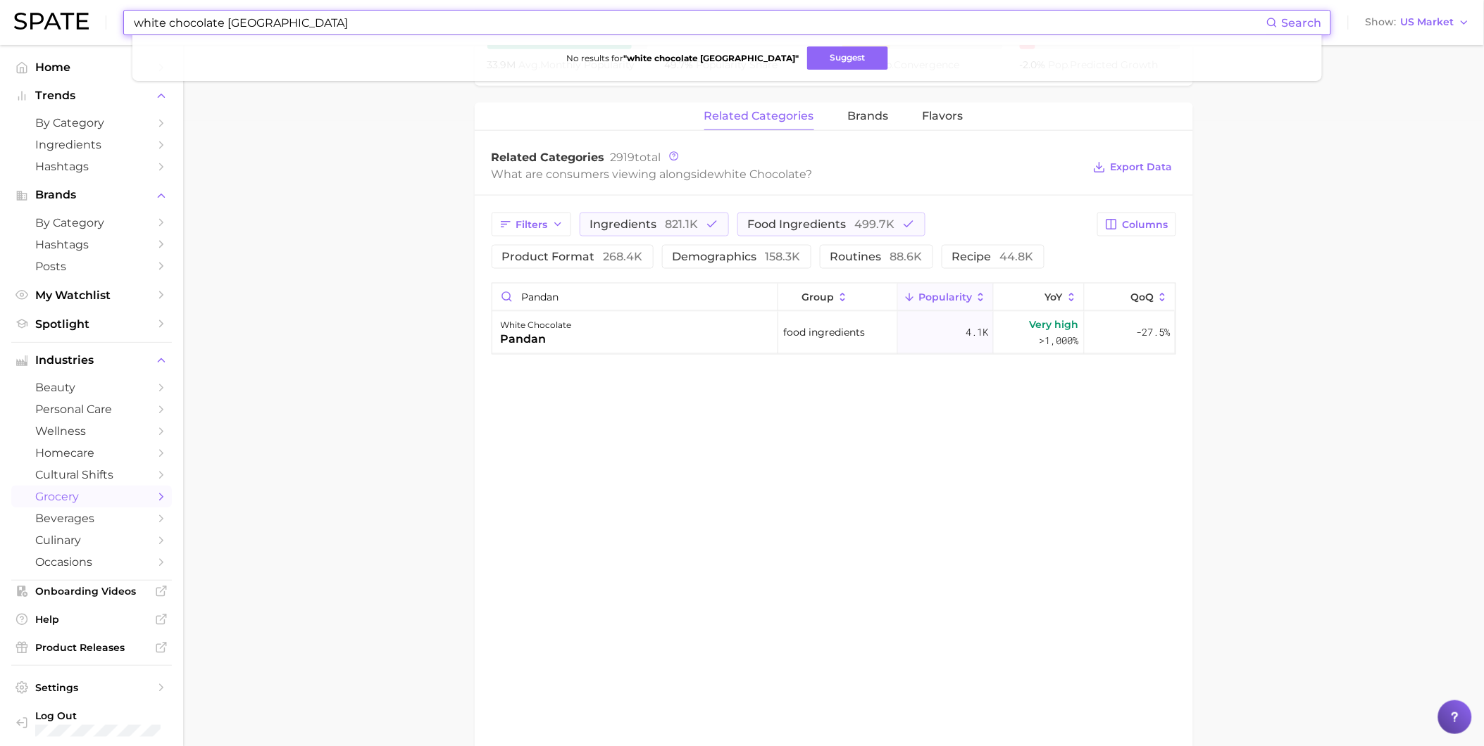
click at [554, 17] on input "white chocolate milano" at bounding box center [699, 23] width 1134 height 24
